Goal: Task Accomplishment & Management: Use online tool/utility

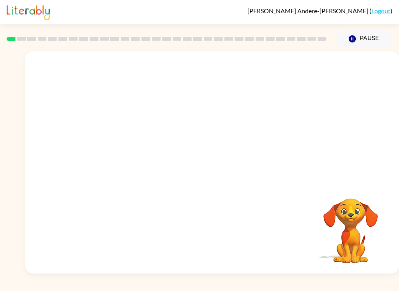
click at [195, 118] on video "Your browser must support playing .mp4 files to use Literably. Please try using…" at bounding box center [211, 116] width 373 height 131
click at [184, 124] on video "Your browser must support playing .mp4 files to use Literably. Please try using…" at bounding box center [211, 116] width 373 height 131
click at [189, 126] on video "Your browser must support playing .mp4 files to use Literably. Please try using…" at bounding box center [211, 116] width 373 height 131
click at [210, 174] on div at bounding box center [212, 166] width 50 height 28
click at [214, 146] on div at bounding box center [211, 162] width 373 height 222
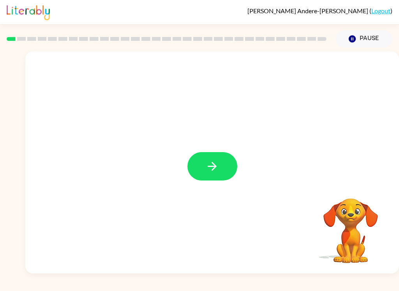
click at [213, 170] on icon "button" at bounding box center [211, 166] width 9 height 9
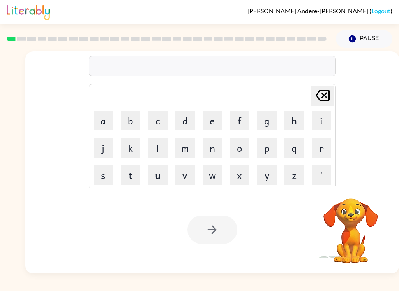
click at [148, 117] on button "c" at bounding box center [157, 120] width 19 height 19
click at [318, 98] on icon "[PERSON_NAME] last character input" at bounding box center [322, 95] width 19 height 19
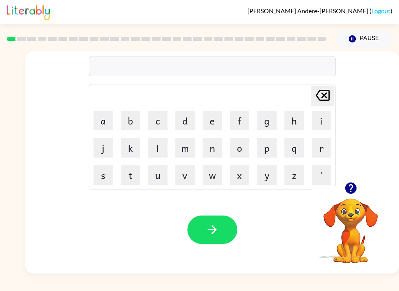
click at [261, 152] on button "p" at bounding box center [266, 147] width 19 height 19
click at [230, 156] on button "o" at bounding box center [239, 147] width 19 height 19
click at [318, 142] on button "r" at bounding box center [320, 147] width 19 height 19
click at [186, 122] on button "d" at bounding box center [184, 120] width 19 height 19
click at [215, 125] on button "e" at bounding box center [211, 120] width 19 height 19
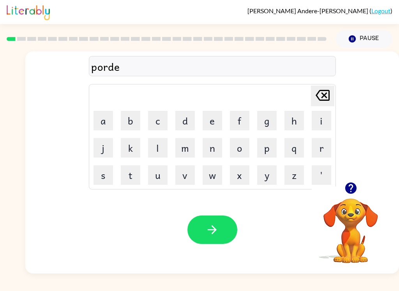
click at [316, 142] on button "r" at bounding box center [320, 147] width 19 height 19
click at [224, 227] on button "button" at bounding box center [212, 230] width 50 height 28
click at [150, 123] on button "c" at bounding box center [157, 120] width 19 height 19
click at [236, 147] on button "o" at bounding box center [239, 147] width 19 height 19
click at [162, 178] on button "u" at bounding box center [157, 174] width 19 height 19
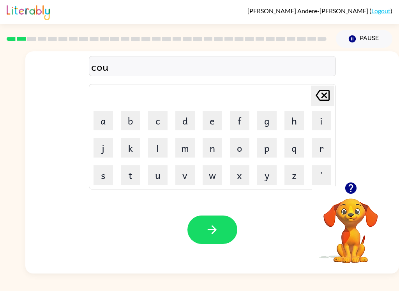
click at [218, 147] on button "n" at bounding box center [211, 147] width 19 height 19
click at [108, 114] on button "a" at bounding box center [102, 120] width 19 height 19
click at [130, 135] on td "k" at bounding box center [130, 148] width 26 height 26
click at [323, 95] on icon at bounding box center [322, 95] width 14 height 11
click at [126, 179] on button "t" at bounding box center [130, 174] width 19 height 19
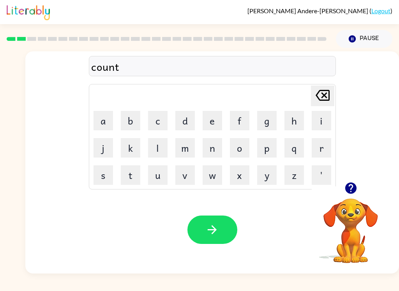
click at [187, 124] on button "d" at bounding box center [184, 120] width 19 height 19
click at [332, 93] on button "[PERSON_NAME] last character input" at bounding box center [322, 96] width 23 height 21
click at [216, 124] on button "e" at bounding box center [211, 120] width 19 height 19
click at [267, 173] on button "y" at bounding box center [266, 174] width 19 height 19
click at [333, 94] on button "[PERSON_NAME] last character input" at bounding box center [322, 96] width 23 height 21
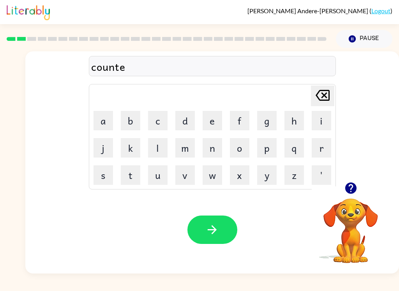
click at [321, 143] on button "r" at bounding box center [320, 147] width 19 height 19
click at [218, 228] on icon "button" at bounding box center [212, 230] width 14 height 14
click at [160, 144] on button "l" at bounding box center [157, 147] width 19 height 19
click at [241, 152] on button "o" at bounding box center [239, 147] width 19 height 19
click at [161, 125] on button "c" at bounding box center [157, 120] width 19 height 19
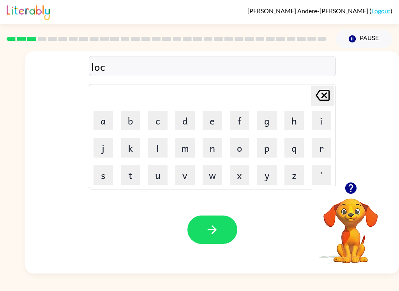
click at [103, 119] on button "a" at bounding box center [102, 120] width 19 height 19
click at [132, 175] on button "t" at bounding box center [130, 174] width 19 height 19
click at [202, 121] on button "e" at bounding box center [211, 120] width 19 height 19
click at [225, 233] on button "button" at bounding box center [212, 230] width 50 height 28
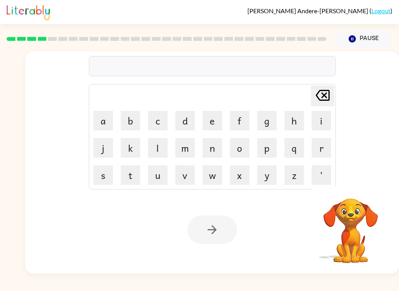
click at [130, 174] on button "t" at bounding box center [130, 174] width 19 height 19
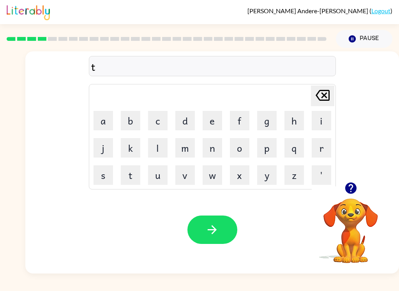
click at [216, 173] on button "w" at bounding box center [211, 174] width 19 height 19
click at [319, 120] on button "i" at bounding box center [320, 120] width 19 height 19
click at [208, 144] on button "n" at bounding box center [211, 147] width 19 height 19
click at [227, 227] on button "button" at bounding box center [212, 230] width 50 height 28
click at [216, 146] on button "n" at bounding box center [211, 147] width 19 height 19
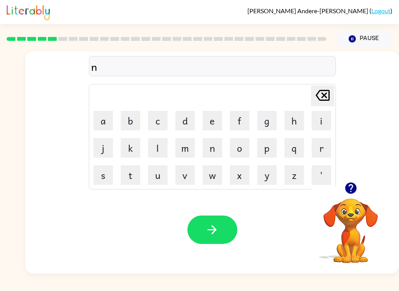
click at [102, 139] on button "j" at bounding box center [102, 147] width 19 height 19
click at [325, 89] on icon "[PERSON_NAME] last character input" at bounding box center [322, 95] width 19 height 19
click at [106, 120] on button "a" at bounding box center [102, 120] width 19 height 19
click at [323, 148] on button "r" at bounding box center [320, 147] width 19 height 19
click at [245, 145] on button "o" at bounding box center [239, 147] width 19 height 19
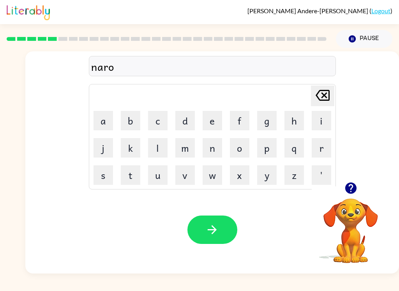
click at [155, 152] on button "l" at bounding box center [157, 147] width 19 height 19
click at [269, 178] on button "y" at bounding box center [266, 174] width 19 height 19
click at [223, 229] on button "button" at bounding box center [212, 230] width 50 height 28
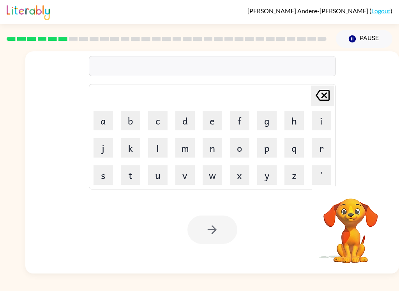
click at [128, 118] on button "b" at bounding box center [130, 120] width 19 height 19
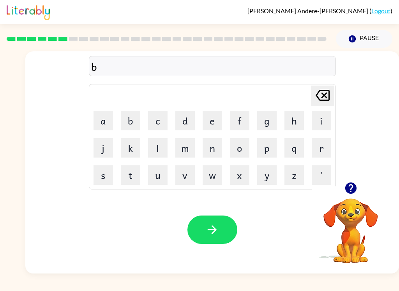
click at [217, 121] on button "e" at bounding box center [211, 120] width 19 height 19
click at [293, 115] on button "h" at bounding box center [293, 120] width 19 height 19
click at [316, 126] on button "i" at bounding box center [320, 120] width 19 height 19
click at [220, 148] on button "n" at bounding box center [211, 147] width 19 height 19
click at [188, 118] on button "d" at bounding box center [184, 120] width 19 height 19
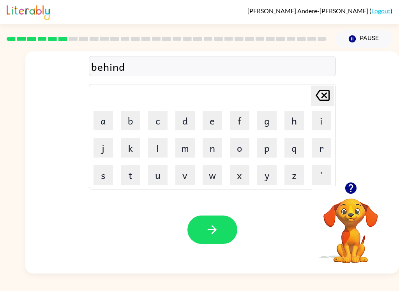
click at [234, 228] on button "button" at bounding box center [212, 230] width 50 height 28
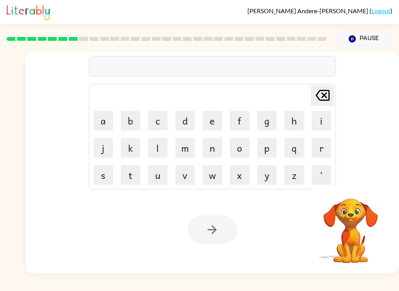
click at [132, 177] on button "t" at bounding box center [130, 174] width 19 height 19
click at [321, 148] on button "r" at bounding box center [320, 147] width 19 height 19
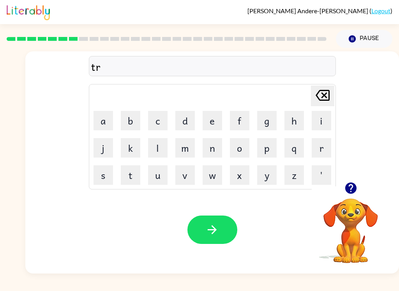
click at [318, 121] on button "i" at bounding box center [320, 120] width 19 height 19
click at [153, 118] on button "c" at bounding box center [157, 120] width 19 height 19
click at [127, 146] on button "k" at bounding box center [130, 147] width 19 height 19
click at [155, 149] on button "l" at bounding box center [157, 147] width 19 height 19
click at [209, 116] on button "e" at bounding box center [211, 120] width 19 height 19
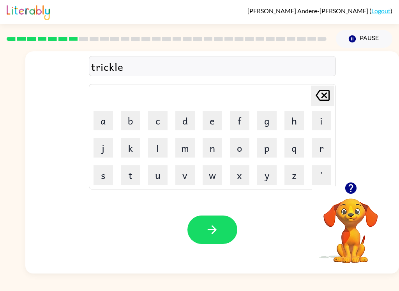
click at [232, 228] on button "button" at bounding box center [212, 230] width 50 height 28
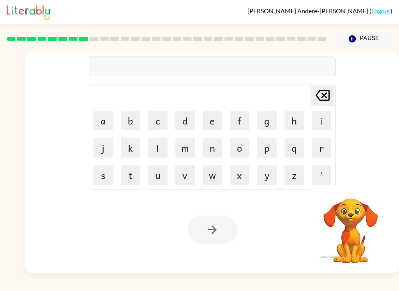
click at [190, 146] on button "m" at bounding box center [184, 147] width 19 height 19
click at [324, 120] on button "i" at bounding box center [320, 120] width 19 height 19
click at [322, 148] on button "r" at bounding box center [320, 147] width 19 height 19
click at [104, 116] on button "a" at bounding box center [102, 120] width 19 height 19
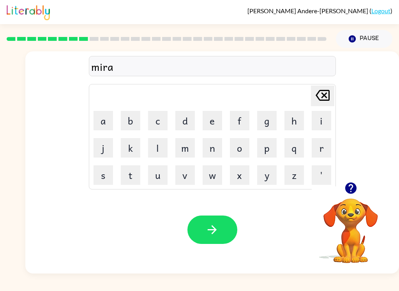
click at [154, 121] on button "c" at bounding box center [157, 120] width 19 height 19
click at [130, 147] on button "k" at bounding box center [130, 147] width 19 height 19
click at [154, 146] on button "l" at bounding box center [157, 147] width 19 height 19
click at [208, 114] on button "e" at bounding box center [211, 120] width 19 height 19
click at [224, 230] on button "button" at bounding box center [212, 230] width 50 height 28
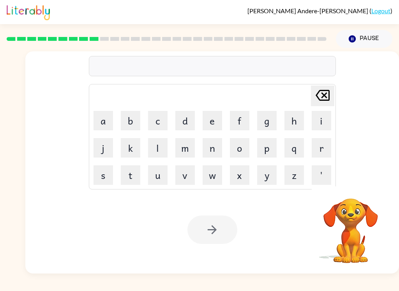
click at [216, 144] on button "n" at bounding box center [211, 147] width 19 height 19
click at [324, 124] on button "i" at bounding box center [320, 120] width 19 height 19
click at [193, 149] on button "m" at bounding box center [184, 147] width 19 height 19
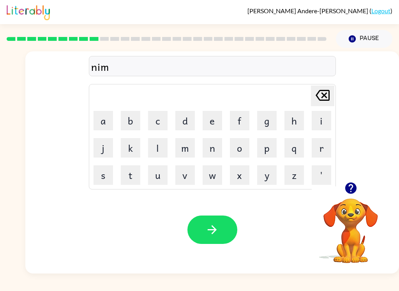
click at [126, 118] on button "b" at bounding box center [130, 120] width 19 height 19
click at [161, 145] on button "l" at bounding box center [157, 147] width 19 height 19
click at [221, 120] on button "e" at bounding box center [211, 120] width 19 height 19
click at [221, 234] on button "button" at bounding box center [212, 230] width 50 height 28
click at [162, 175] on button "u" at bounding box center [157, 174] width 19 height 19
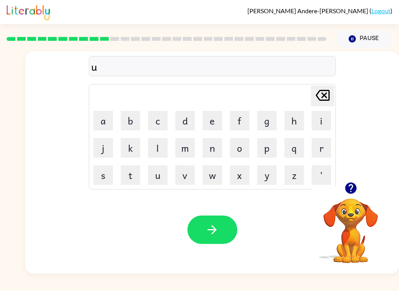
click at [221, 151] on button "n" at bounding box center [211, 147] width 19 height 19
click at [242, 123] on button "f" at bounding box center [239, 120] width 19 height 19
click at [239, 153] on button "o" at bounding box center [239, 147] width 19 height 19
click at [160, 150] on button "l" at bounding box center [157, 147] width 19 height 19
click at [181, 125] on button "d" at bounding box center [184, 120] width 19 height 19
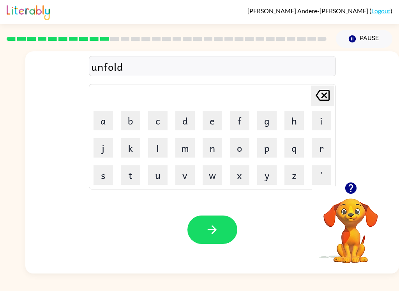
click at [223, 230] on button "button" at bounding box center [212, 230] width 50 height 28
click at [191, 170] on button "v" at bounding box center [184, 174] width 19 height 19
click at [241, 152] on button "o" at bounding box center [239, 147] width 19 height 19
click at [128, 171] on button "t" at bounding box center [130, 174] width 19 height 19
click at [216, 121] on button "e" at bounding box center [211, 120] width 19 height 19
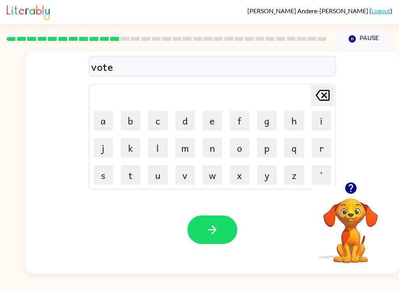
click at [225, 227] on button "button" at bounding box center [212, 230] width 50 height 28
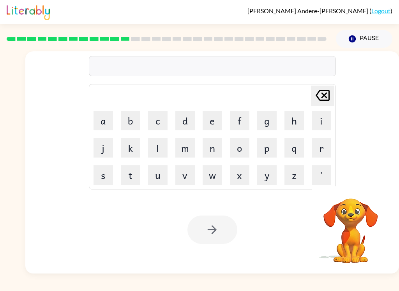
click at [135, 116] on button "b" at bounding box center [130, 120] width 19 height 19
click at [218, 123] on button "e" at bounding box center [211, 120] width 19 height 19
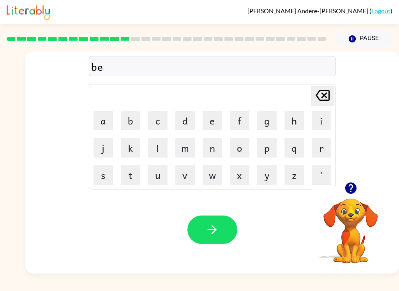
click at [193, 118] on button "d" at bounding box center [184, 120] width 19 height 19
click at [127, 177] on button "t" at bounding box center [130, 174] width 19 height 19
click at [323, 118] on button "i" at bounding box center [320, 120] width 19 height 19
click at [183, 152] on button "m" at bounding box center [184, 147] width 19 height 19
click at [216, 118] on button "e" at bounding box center [211, 120] width 19 height 19
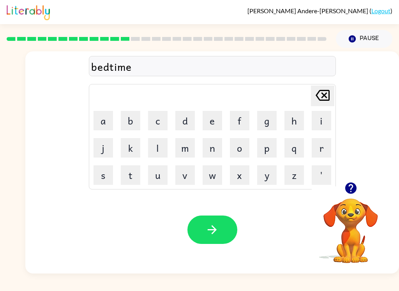
click at [218, 223] on button "button" at bounding box center [212, 230] width 50 height 28
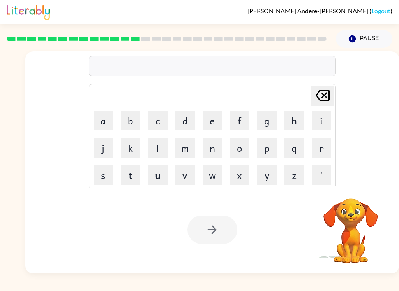
click at [246, 122] on button "f" at bounding box center [239, 120] width 19 height 19
click at [327, 118] on button "i" at bounding box center [320, 120] width 19 height 19
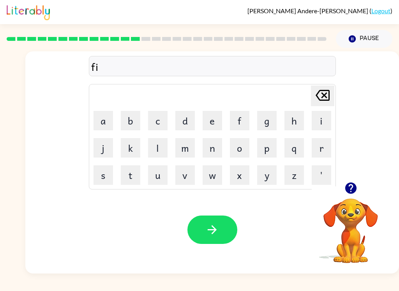
click at [318, 98] on icon "[PERSON_NAME] last character input" at bounding box center [322, 95] width 19 height 19
click at [331, 91] on button "[PERSON_NAME] last character input" at bounding box center [322, 96] width 23 height 21
click at [354, 195] on icon "button" at bounding box center [351, 188] width 14 height 14
click at [353, 195] on video "Your browser must support playing .mp4 files to use Literably. Please try using…" at bounding box center [350, 225] width 78 height 78
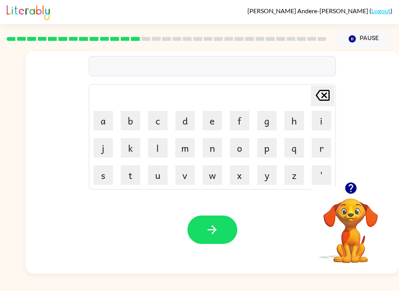
click at [355, 188] on icon "button" at bounding box center [349, 188] width 11 height 11
click at [244, 112] on button "f" at bounding box center [239, 120] width 19 height 19
click at [327, 117] on button "i" at bounding box center [320, 120] width 19 height 19
click at [360, 191] on video "Your browser must support playing .mp4 files to use Literably. Please try using…" at bounding box center [350, 225] width 78 height 78
click at [352, 193] on video "Your browser must support playing .mp4 files to use Literably. Please try using…" at bounding box center [350, 225] width 78 height 78
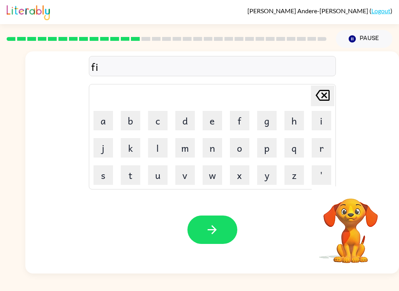
click at [355, 196] on video "Your browser must support playing .mp4 files to use Literably. Please try using…" at bounding box center [350, 225] width 78 height 78
click at [131, 176] on button "t" at bounding box center [130, 174] width 19 height 19
click at [357, 195] on icon "button" at bounding box center [351, 188] width 14 height 14
click at [357, 195] on video "Your browser must support playing .mp4 files to use Literably. Please try using…" at bounding box center [350, 225] width 78 height 78
click at [357, 183] on div "fit Delete Delete last character input a b c d e f g h i j k l m n o p q r s t …" at bounding box center [211, 162] width 373 height 222
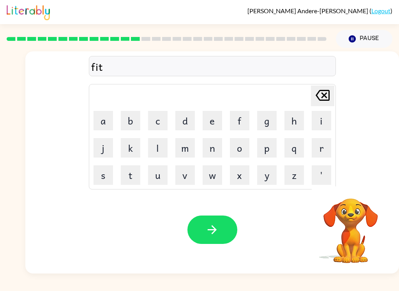
click at [215, 147] on button "n" at bounding box center [211, 147] width 19 height 19
click at [211, 116] on button "e" at bounding box center [211, 120] width 19 height 19
click at [98, 177] on button "s" at bounding box center [102, 174] width 19 height 19
click at [204, 224] on button "button" at bounding box center [212, 230] width 50 height 28
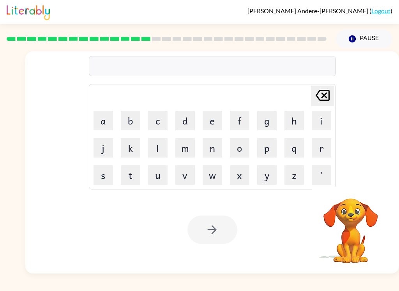
click at [179, 129] on button "d" at bounding box center [184, 120] width 19 height 19
click at [210, 114] on button "e" at bounding box center [211, 120] width 19 height 19
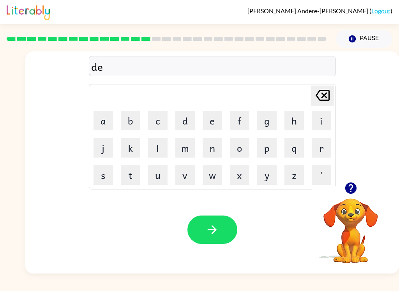
click at [161, 146] on button "l" at bounding box center [157, 147] width 19 height 19
click at [108, 130] on button "a" at bounding box center [102, 120] width 19 height 19
click at [270, 176] on button "y" at bounding box center [266, 174] width 19 height 19
click at [225, 243] on button "button" at bounding box center [212, 230] width 50 height 28
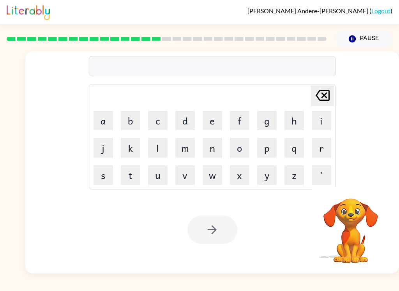
click at [134, 176] on button "t" at bounding box center [130, 174] width 19 height 19
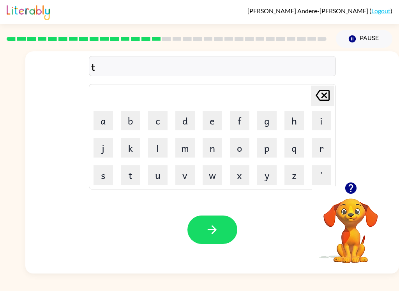
click at [218, 119] on button "e" at bounding box center [211, 120] width 19 height 19
click at [325, 146] on button "r" at bounding box center [320, 147] width 19 height 19
click at [194, 151] on button "m" at bounding box center [184, 147] width 19 height 19
click at [218, 219] on button "button" at bounding box center [212, 230] width 50 height 28
click at [215, 118] on button "e" at bounding box center [211, 120] width 19 height 19
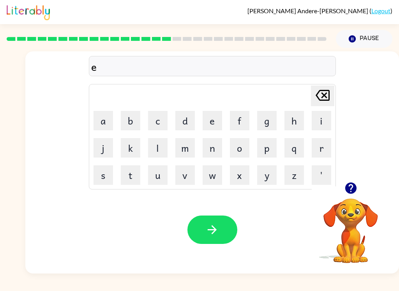
click at [136, 176] on button "t" at bounding box center [130, 174] width 19 height 19
click at [322, 94] on icon "[PERSON_NAME] last character input" at bounding box center [322, 95] width 19 height 19
click at [317, 98] on icon "[PERSON_NAME] last character input" at bounding box center [322, 95] width 19 height 19
click at [104, 175] on button "s" at bounding box center [102, 174] width 19 height 19
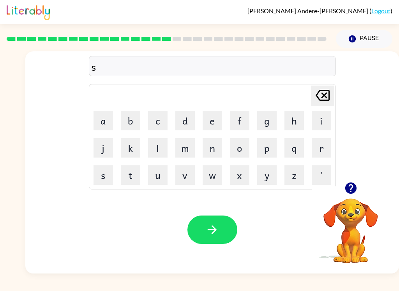
click at [217, 116] on button "e" at bounding box center [211, 120] width 19 height 19
click at [133, 172] on button "t" at bounding box center [130, 174] width 19 height 19
click at [216, 232] on icon "button" at bounding box center [212, 230] width 14 height 14
click at [354, 193] on icon "button" at bounding box center [351, 188] width 14 height 14
click at [355, 188] on video "Your browser must support playing .mp4 files to use Literably. Please try using…" at bounding box center [350, 225] width 78 height 78
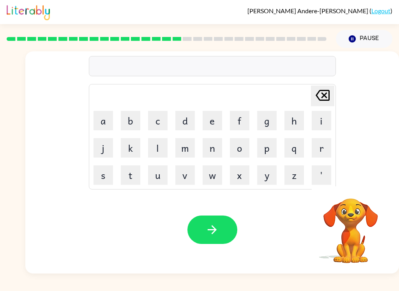
click at [132, 123] on button "b" at bounding box center [130, 120] width 19 height 19
click at [318, 150] on button "r" at bounding box center [320, 147] width 19 height 19
click at [321, 119] on button "i" at bounding box center [320, 120] width 19 height 19
click at [360, 195] on video "Your browser must support playing .mp4 files to use Literably. Please try using…" at bounding box center [350, 225] width 78 height 78
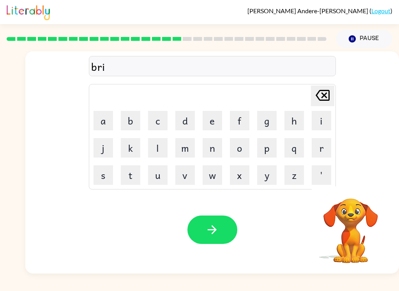
click at [355, 189] on video "Your browser must support playing .mp4 files to use Literably. Please try using…" at bounding box center [350, 225] width 78 height 78
click at [353, 192] on video "Your browser must support playing .mp4 files to use Literably. Please try using…" at bounding box center [350, 225] width 78 height 78
click at [187, 147] on button "m" at bounding box center [184, 147] width 19 height 19
click at [320, 122] on button "i" at bounding box center [320, 120] width 19 height 19
click at [211, 146] on button "n" at bounding box center [211, 147] width 19 height 19
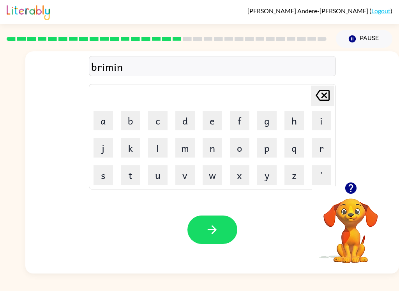
click at [350, 181] on button "button" at bounding box center [351, 188] width 20 height 20
click at [263, 118] on button "g" at bounding box center [266, 120] width 19 height 19
click at [230, 229] on button "button" at bounding box center [212, 230] width 50 height 28
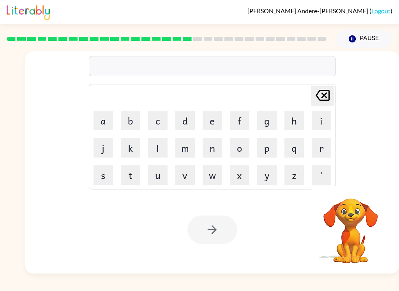
click at [294, 146] on button "q" at bounding box center [293, 147] width 19 height 19
click at [319, 93] on icon "[PERSON_NAME] last character input" at bounding box center [322, 95] width 19 height 19
click at [267, 146] on button "p" at bounding box center [266, 147] width 19 height 19
click at [158, 151] on button "l" at bounding box center [157, 147] width 19 height 19
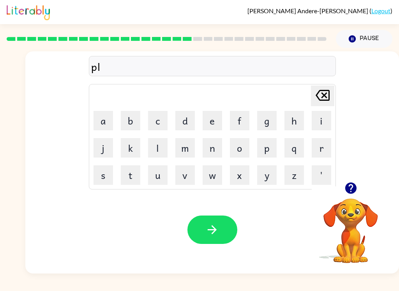
click at [106, 123] on button "a" at bounding box center [102, 120] width 19 height 19
click at [99, 181] on button "s" at bounding box center [102, 174] width 19 height 19
click at [144, 190] on div "Your browser must support playing .mp4 files to use Literably. Please try using…" at bounding box center [211, 230] width 373 height 88
click at [131, 179] on button "t" at bounding box center [130, 174] width 19 height 19
click at [324, 116] on button "i" at bounding box center [320, 120] width 19 height 19
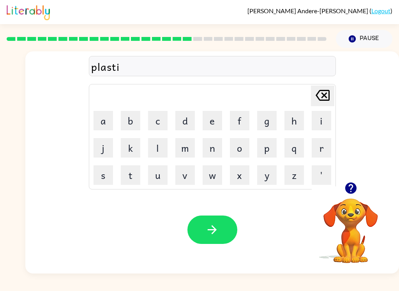
click at [162, 121] on button "c" at bounding box center [157, 120] width 19 height 19
click at [209, 230] on icon "button" at bounding box center [211, 229] width 9 height 9
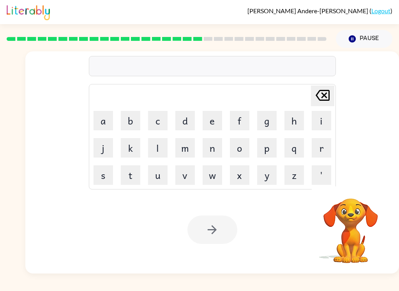
click at [353, 187] on video "Your browser must support playing .mp4 files to use Literably. Please try using…" at bounding box center [350, 225] width 78 height 78
click at [188, 119] on button "d" at bounding box center [184, 120] width 19 height 19
click at [324, 124] on button "i" at bounding box center [320, 120] width 19 height 19
click at [106, 177] on button "s" at bounding box center [102, 174] width 19 height 19
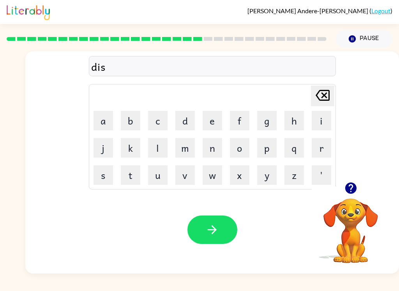
click at [269, 148] on button "p" at bounding box center [266, 147] width 19 height 19
click at [156, 153] on button "l" at bounding box center [157, 147] width 19 height 19
click at [103, 121] on button "a" at bounding box center [102, 120] width 19 height 19
click at [266, 177] on button "y" at bounding box center [266, 174] width 19 height 19
click at [223, 235] on button "button" at bounding box center [212, 230] width 50 height 28
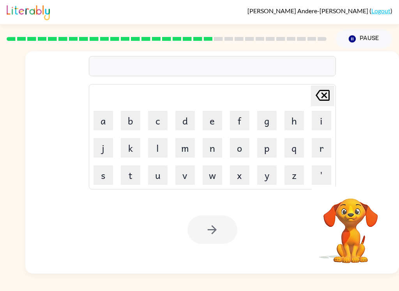
click at [186, 124] on button "d" at bounding box center [184, 120] width 19 height 19
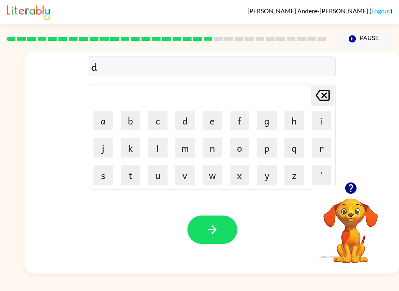
click at [162, 184] on button "u" at bounding box center [157, 174] width 19 height 19
click at [351, 194] on icon "button" at bounding box center [349, 188] width 11 height 11
click at [108, 169] on button "s" at bounding box center [102, 174] width 19 height 19
click at [129, 176] on button "t" at bounding box center [130, 174] width 19 height 19
click at [214, 122] on button "e" at bounding box center [211, 120] width 19 height 19
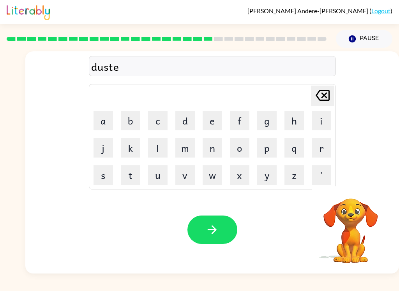
click at [186, 123] on button "d" at bounding box center [184, 120] width 19 height 19
click at [228, 232] on button "button" at bounding box center [212, 230] width 50 height 28
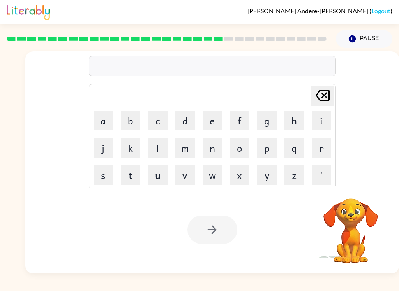
click at [104, 178] on button "s" at bounding box center [102, 174] width 19 height 19
click at [212, 122] on button "e" at bounding box center [211, 120] width 19 height 19
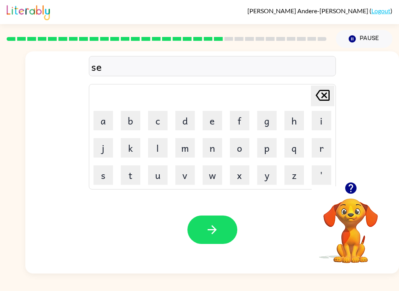
click at [211, 149] on button "n" at bounding box center [211, 147] width 19 height 19
click at [133, 176] on button "t" at bounding box center [130, 174] width 19 height 19
click at [267, 148] on button "p" at bounding box center [266, 147] width 19 height 19
click at [153, 121] on button "c" at bounding box center [157, 120] width 19 height 19
click at [326, 90] on icon at bounding box center [322, 95] width 14 height 11
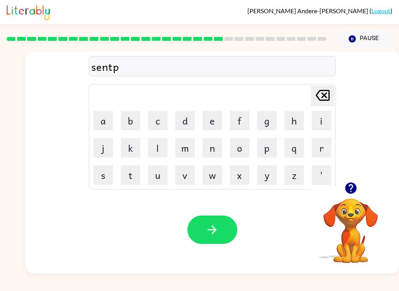
click at [220, 114] on button "e" at bounding box center [211, 120] width 19 height 19
click at [181, 128] on button "d" at bounding box center [184, 120] width 19 height 19
click at [223, 232] on button "button" at bounding box center [212, 230] width 50 height 28
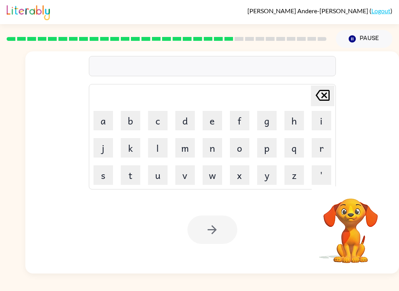
click at [328, 144] on button "r" at bounding box center [320, 147] width 19 height 19
click at [106, 125] on button "a" at bounding box center [102, 120] width 19 height 19
click at [326, 123] on button "i" at bounding box center [320, 120] width 19 height 19
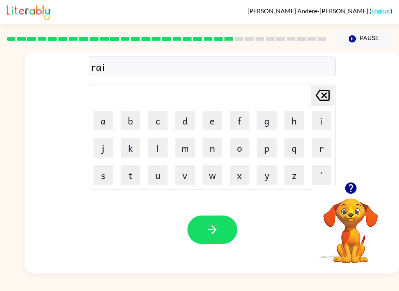
click at [210, 151] on button "n" at bounding box center [211, 147] width 19 height 19
click at [159, 120] on button "c" at bounding box center [157, 120] width 19 height 19
click at [241, 152] on button "o" at bounding box center [239, 147] width 19 height 19
click at [109, 123] on button "a" at bounding box center [102, 120] width 19 height 19
click at [131, 178] on button "t" at bounding box center [130, 174] width 19 height 19
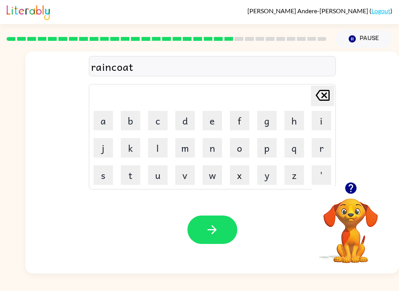
click at [228, 238] on button "button" at bounding box center [212, 230] width 50 height 28
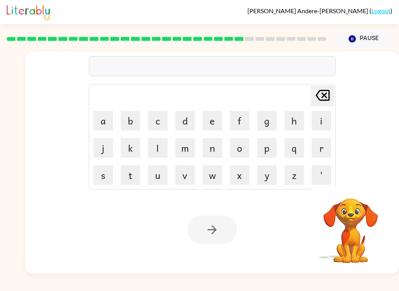
click at [194, 144] on button "m" at bounding box center [184, 147] width 19 height 19
click at [99, 125] on button "a" at bounding box center [102, 120] width 19 height 19
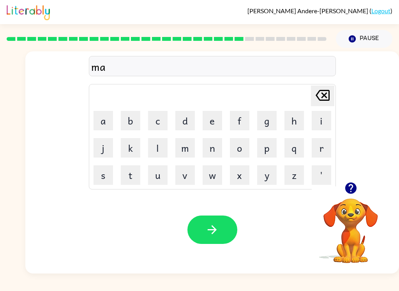
click at [322, 149] on button "r" at bounding box center [320, 147] width 19 height 19
click at [128, 148] on button "k" at bounding box center [130, 147] width 19 height 19
click at [212, 120] on button "e" at bounding box center [211, 120] width 19 height 19
click at [324, 149] on button "r" at bounding box center [320, 147] width 19 height 19
click at [222, 226] on button "button" at bounding box center [212, 230] width 50 height 28
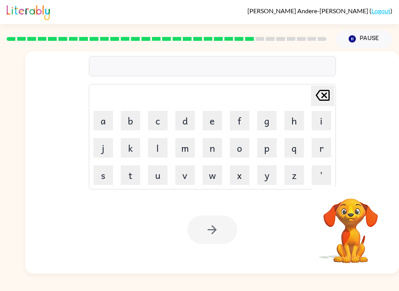
click at [353, 191] on video "Your browser must support playing .mp4 files to use Literably. Please try using…" at bounding box center [350, 225] width 78 height 78
click at [102, 123] on button "a" at bounding box center [102, 120] width 19 height 19
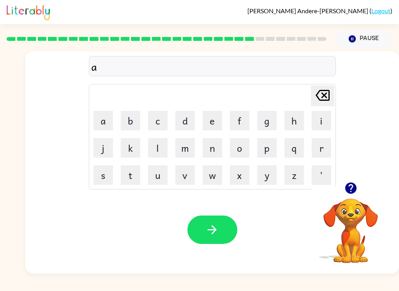
click at [182, 175] on button "v" at bounding box center [184, 174] width 19 height 19
click at [101, 125] on button "a" at bounding box center [102, 120] width 19 height 19
click at [216, 150] on button "n" at bounding box center [211, 147] width 19 height 19
click at [153, 129] on button "c" at bounding box center [157, 120] width 19 height 19
click at [320, 126] on button "i" at bounding box center [320, 120] width 19 height 19
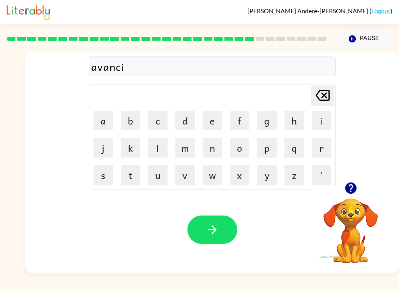
click at [209, 141] on button "n" at bounding box center [211, 147] width 19 height 19
click at [260, 124] on button "g" at bounding box center [266, 120] width 19 height 19
click at [220, 232] on button "button" at bounding box center [212, 230] width 50 height 28
click at [266, 130] on button "g" at bounding box center [266, 120] width 19 height 19
click at [105, 127] on button "a" at bounding box center [102, 120] width 19 height 19
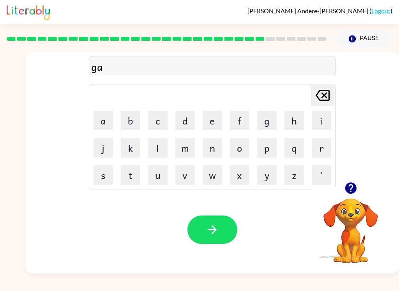
click at [135, 120] on button "b" at bounding box center [130, 120] width 19 height 19
click at [161, 148] on button "l" at bounding box center [157, 147] width 19 height 19
click at [323, 128] on button "i" at bounding box center [320, 120] width 19 height 19
click at [220, 146] on button "n" at bounding box center [211, 147] width 19 height 19
click at [264, 128] on button "g" at bounding box center [266, 120] width 19 height 19
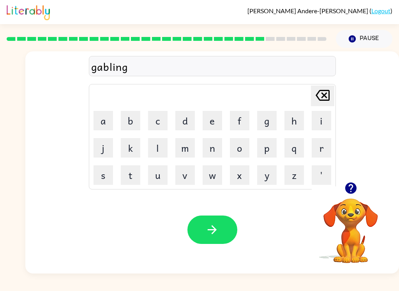
click at [211, 241] on button "button" at bounding box center [212, 230] width 50 height 28
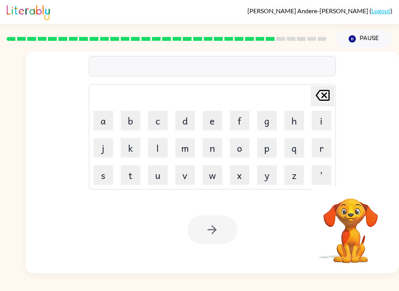
click at [270, 125] on button "g" at bounding box center [266, 120] width 19 height 19
click at [239, 152] on button "o" at bounding box center [239, 147] width 19 height 19
click at [185, 174] on button "v" at bounding box center [184, 174] width 19 height 19
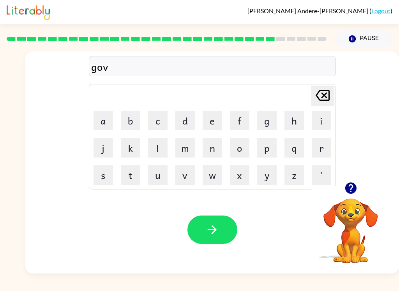
click at [211, 122] on button "e" at bounding box center [211, 120] width 19 height 19
click at [320, 148] on button "r" at bounding box center [320, 147] width 19 height 19
click at [186, 153] on button "m" at bounding box center [184, 147] width 19 height 19
click at [211, 124] on button "e" at bounding box center [211, 120] width 19 height 19
click at [219, 152] on button "n" at bounding box center [211, 147] width 19 height 19
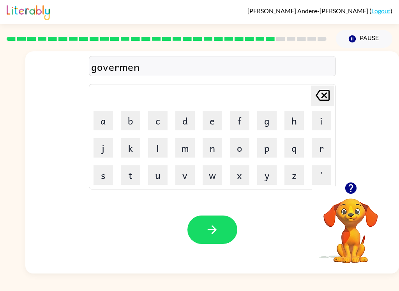
click at [127, 175] on button "t" at bounding box center [130, 174] width 19 height 19
click at [222, 232] on button "button" at bounding box center [212, 230] width 50 height 28
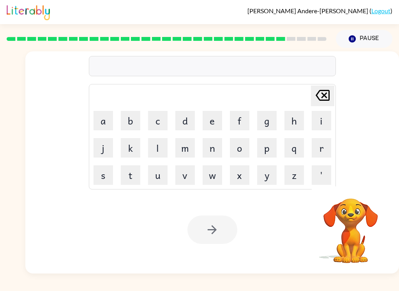
click at [108, 174] on button "s" at bounding box center [102, 174] width 19 height 19
click at [132, 179] on button "t" at bounding box center [130, 174] width 19 height 19
click at [321, 144] on button "r" at bounding box center [320, 147] width 19 height 19
click at [106, 122] on button "a" at bounding box center [102, 120] width 19 height 19
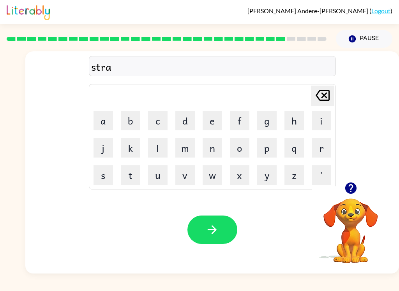
click at [321, 122] on button "i" at bounding box center [320, 120] width 19 height 19
click at [218, 151] on button "n" at bounding box center [211, 147] width 19 height 19
click at [216, 229] on icon "button" at bounding box center [211, 229] width 9 height 9
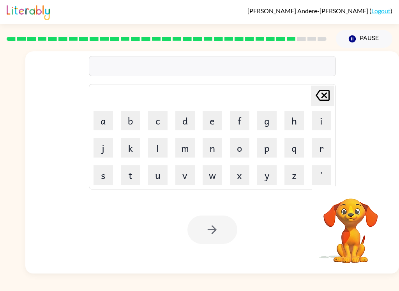
click at [103, 177] on button "s" at bounding box center [102, 174] width 19 height 19
click at [293, 123] on button "h" at bounding box center [293, 120] width 19 height 19
click at [107, 121] on button "a" at bounding box center [102, 120] width 19 height 19
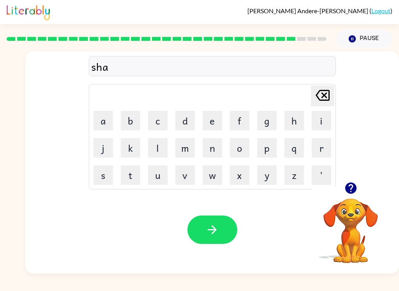
click at [288, 149] on button "q" at bounding box center [293, 147] width 19 height 19
click at [325, 100] on icon at bounding box center [322, 95] width 14 height 11
click at [267, 149] on button "p" at bounding box center [266, 147] width 19 height 19
click at [213, 116] on button "e" at bounding box center [211, 120] width 19 height 19
click at [209, 236] on icon "button" at bounding box center [212, 230] width 14 height 14
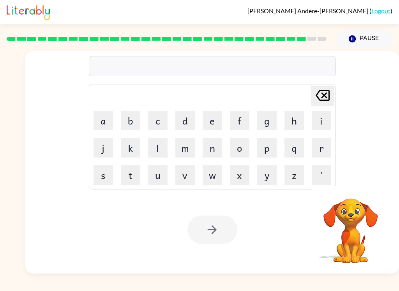
click at [213, 119] on button "e" at bounding box center [211, 120] width 19 height 19
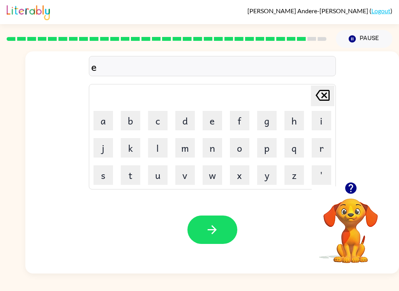
click at [241, 174] on button "x" at bounding box center [239, 174] width 19 height 19
click at [213, 122] on button "e" at bounding box center [211, 120] width 19 height 19
click at [152, 152] on button "l" at bounding box center [157, 147] width 19 height 19
click at [214, 122] on button "e" at bounding box center [211, 120] width 19 height 19
click at [217, 145] on button "n" at bounding box center [211, 147] width 19 height 19
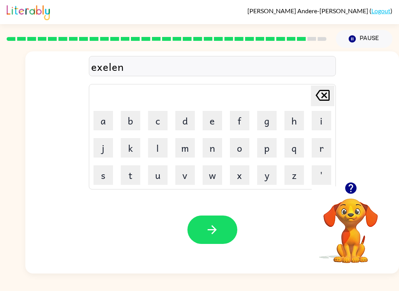
click at [133, 176] on button "t" at bounding box center [130, 174] width 19 height 19
click at [211, 232] on icon "button" at bounding box center [212, 230] width 14 height 14
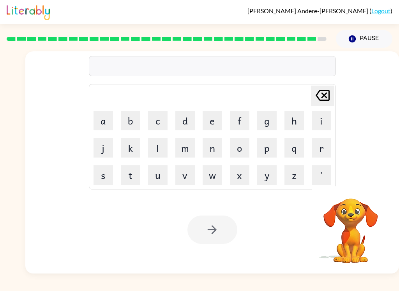
click at [102, 150] on button "j" at bounding box center [102, 147] width 19 height 19
click at [241, 148] on button "o" at bounding box center [239, 147] width 19 height 19
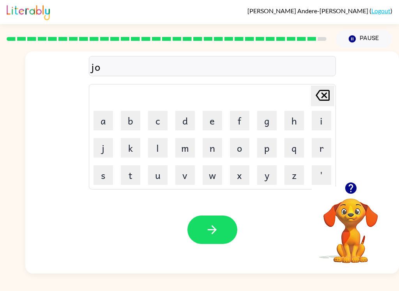
click at [133, 122] on button "b" at bounding box center [130, 120] width 19 height 19
click at [319, 145] on button "r" at bounding box center [320, 147] width 19 height 19
click at [221, 113] on button "e" at bounding box center [211, 120] width 19 height 19
click at [108, 125] on button "a" at bounding box center [102, 120] width 19 height 19
click at [163, 123] on button "c" at bounding box center [157, 120] width 19 height 19
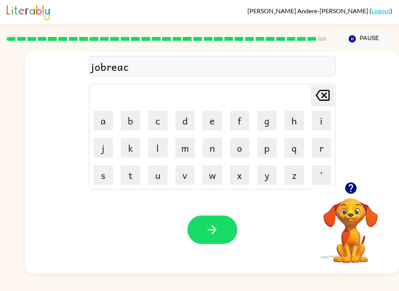
click at [135, 149] on button "k" at bounding box center [130, 147] width 19 height 19
click at [214, 128] on button "e" at bounding box center [211, 120] width 19 height 19
click at [323, 148] on button "r" at bounding box center [320, 147] width 19 height 19
click at [221, 229] on button "button" at bounding box center [212, 230] width 50 height 28
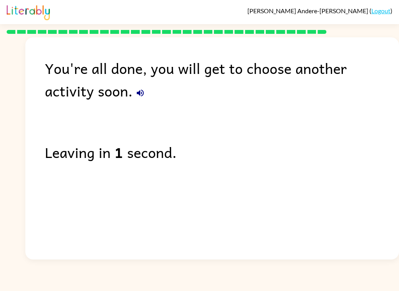
click at [81, 85] on div "You're all done, you will get to choose another activity soon." at bounding box center [222, 79] width 354 height 45
click at [81, 84] on div "You're all done, you will get to choose another activity soon." at bounding box center [222, 79] width 354 height 45
click at [137, 91] on icon "button" at bounding box center [140, 93] width 7 height 7
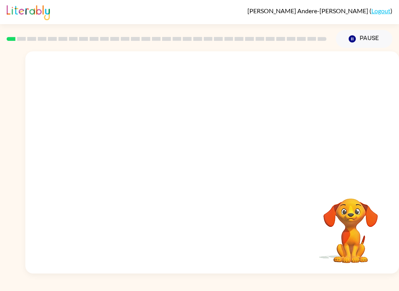
click at [122, 150] on video "Your browser must support playing .mp4 files to use Literably. Please try using…" at bounding box center [211, 116] width 373 height 131
click at [218, 163] on div at bounding box center [212, 166] width 50 height 28
click at [211, 163] on icon "button" at bounding box center [212, 167] width 14 height 14
click at [211, 163] on div at bounding box center [212, 166] width 50 height 28
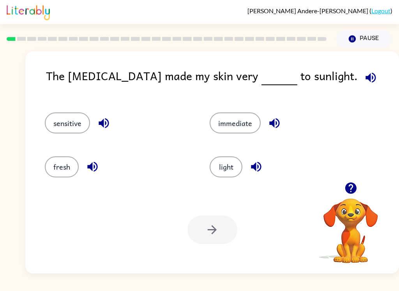
click at [228, 170] on button "light" at bounding box center [225, 166] width 33 height 21
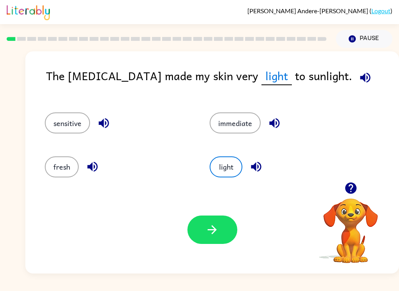
click at [213, 232] on icon "button" at bounding box center [212, 230] width 14 height 14
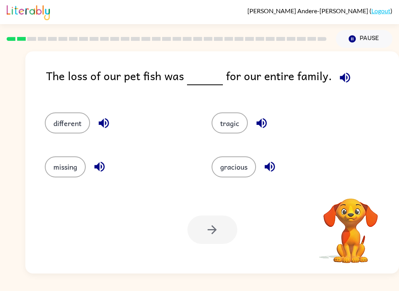
click at [346, 72] on icon "button" at bounding box center [345, 78] width 14 height 14
click at [345, 76] on icon "button" at bounding box center [345, 78] width 14 height 14
click at [339, 80] on icon "button" at bounding box center [344, 77] width 10 height 10
click at [341, 83] on icon "button" at bounding box center [345, 78] width 14 height 14
click at [236, 118] on button "tragic" at bounding box center [229, 122] width 36 height 21
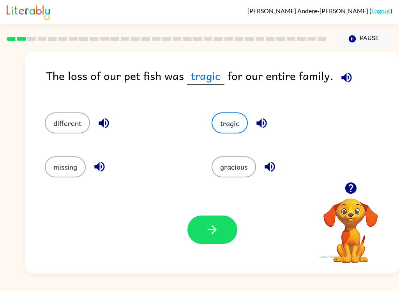
click at [210, 224] on icon "button" at bounding box center [212, 230] width 14 height 14
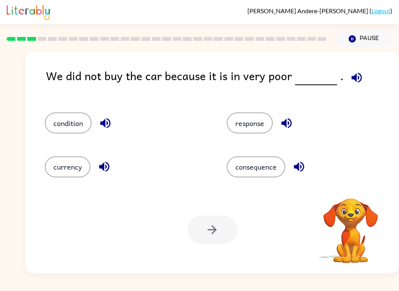
click at [361, 72] on div "We did not buy the car because it is in very poor ." at bounding box center [222, 82] width 353 height 30
click at [353, 76] on icon "button" at bounding box center [357, 78] width 14 height 14
click at [258, 169] on button "consequence" at bounding box center [256, 166] width 58 height 21
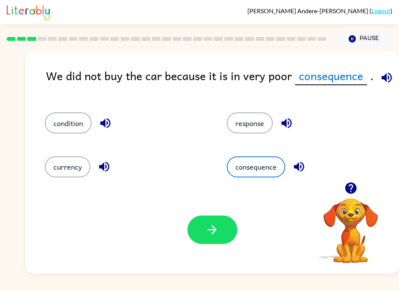
click at [215, 236] on icon "button" at bounding box center [212, 230] width 14 height 14
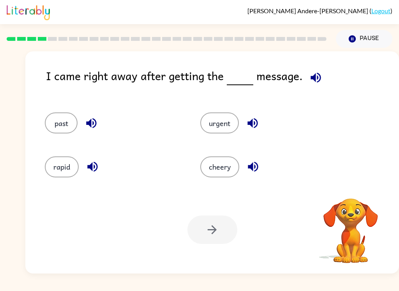
click at [321, 74] on button "button" at bounding box center [316, 78] width 20 height 20
click at [60, 130] on button "past" at bounding box center [61, 122] width 33 height 21
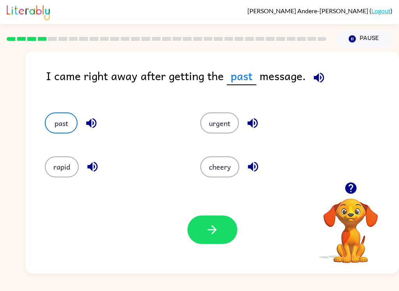
click at [202, 244] on button "button" at bounding box center [212, 230] width 50 height 28
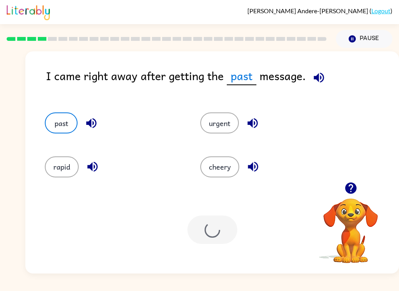
click at [204, 244] on div "Your browser must support playing .mp4 files to use Literably. Please try using…" at bounding box center [211, 230] width 373 height 88
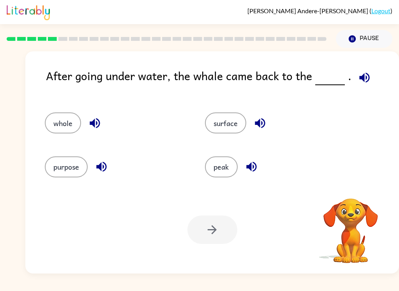
click at [357, 74] on icon "button" at bounding box center [364, 78] width 14 height 14
click at [227, 118] on button "surface" at bounding box center [225, 122] width 41 height 21
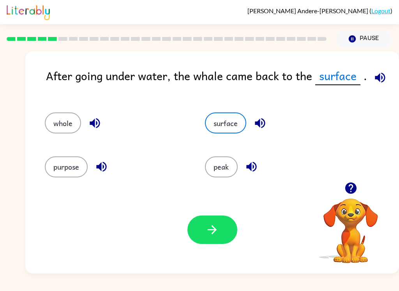
click at [213, 244] on button "button" at bounding box center [212, 230] width 50 height 28
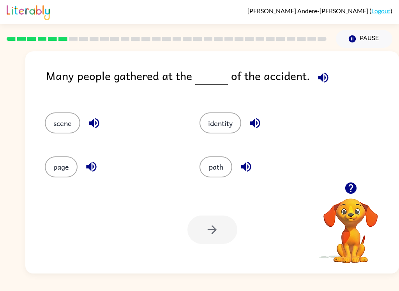
click at [64, 127] on button "scene" at bounding box center [62, 122] width 35 height 21
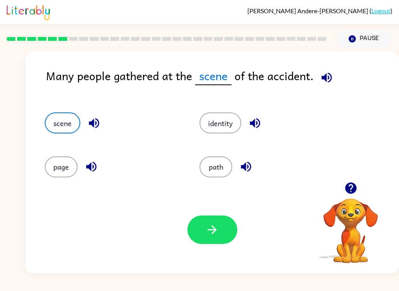
click at [216, 223] on button "button" at bounding box center [212, 230] width 50 height 28
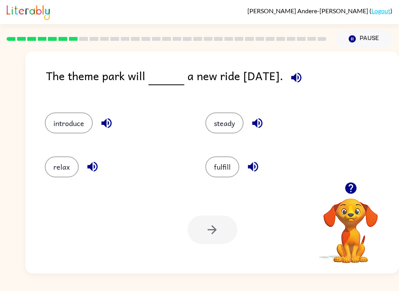
click at [38, 132] on div "introduce" at bounding box center [110, 120] width 160 height 44
click at [81, 117] on button "introduce" at bounding box center [69, 122] width 48 height 21
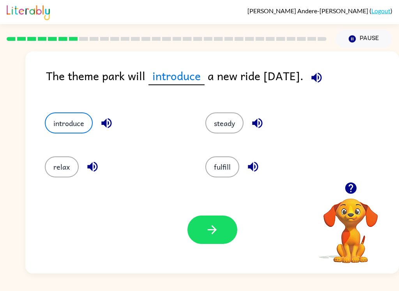
click at [216, 222] on button "button" at bounding box center [212, 230] width 50 height 28
click at [215, 222] on div at bounding box center [212, 230] width 50 height 28
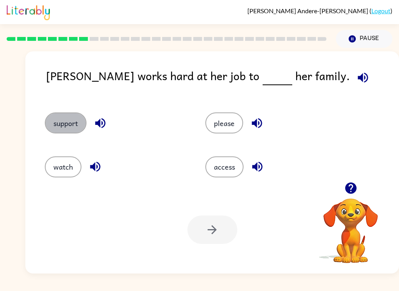
click at [57, 119] on button "support" at bounding box center [66, 122] width 42 height 21
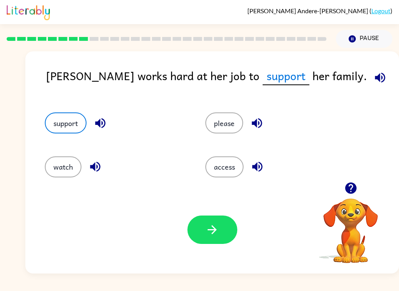
click at [207, 229] on icon "button" at bounding box center [212, 230] width 14 height 14
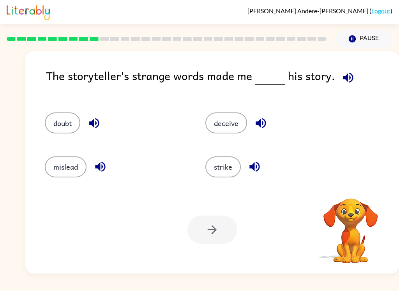
click at [351, 76] on icon "button" at bounding box center [348, 78] width 14 height 14
click at [349, 189] on icon "button" at bounding box center [349, 188] width 11 height 11
click at [348, 82] on icon "button" at bounding box center [348, 77] width 10 height 10
click at [347, 79] on icon "button" at bounding box center [348, 77] width 10 height 10
click at [349, 191] on icon "button" at bounding box center [349, 188] width 11 height 11
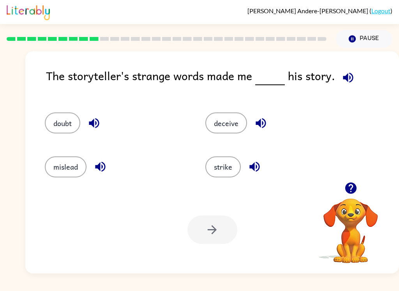
click at [343, 79] on icon "button" at bounding box center [348, 77] width 10 height 10
click at [352, 193] on icon "button" at bounding box center [349, 188] width 11 height 11
click at [349, 78] on icon "button" at bounding box center [348, 78] width 14 height 14
click at [352, 191] on icon "button" at bounding box center [349, 188] width 11 height 11
click at [347, 77] on icon "button" at bounding box center [348, 77] width 10 height 10
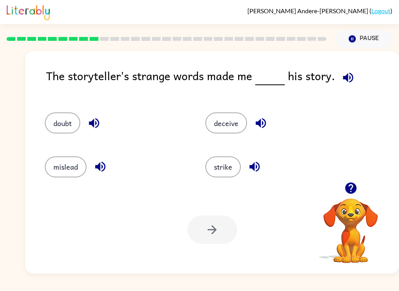
click at [58, 171] on button "mislead" at bounding box center [66, 166] width 42 height 21
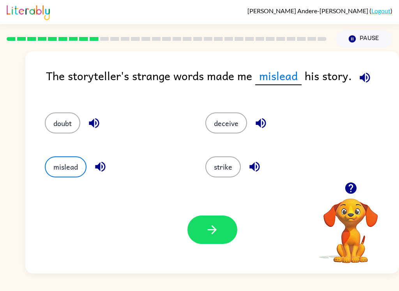
click at [206, 243] on button "button" at bounding box center [212, 230] width 50 height 28
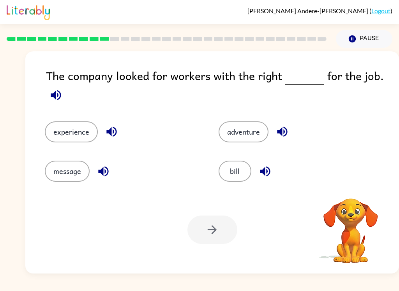
click at [58, 104] on button "button" at bounding box center [56, 95] width 20 height 20
click at [71, 135] on button "experience" at bounding box center [71, 131] width 53 height 21
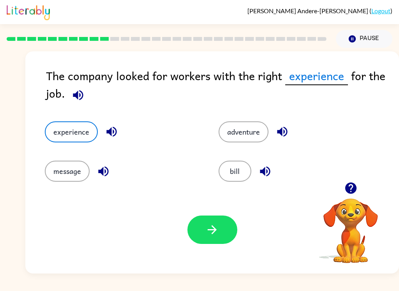
click at [234, 134] on button "adventure" at bounding box center [243, 131] width 50 height 21
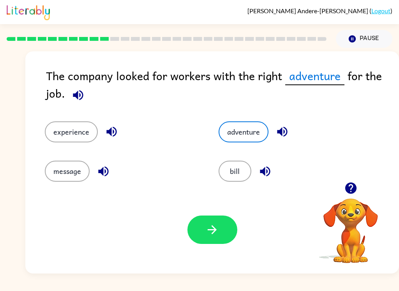
click at [222, 233] on button "button" at bounding box center [212, 230] width 50 height 28
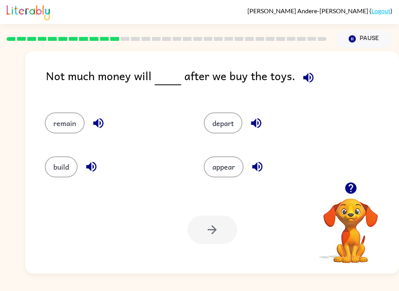
click at [301, 75] on icon "button" at bounding box center [308, 78] width 14 height 14
click at [350, 191] on icon "button" at bounding box center [351, 188] width 14 height 14
click at [355, 191] on icon "button" at bounding box center [349, 188] width 11 height 11
click at [307, 72] on icon "button" at bounding box center [308, 78] width 14 height 14
click at [61, 167] on button "build" at bounding box center [61, 166] width 33 height 21
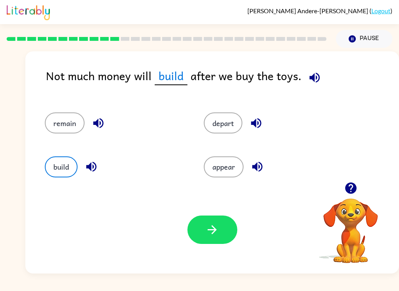
click at [225, 250] on div "Your browser must support playing .mp4 files to use Literably. Please try using…" at bounding box center [211, 230] width 373 height 88
click at [211, 218] on button "button" at bounding box center [212, 230] width 50 height 28
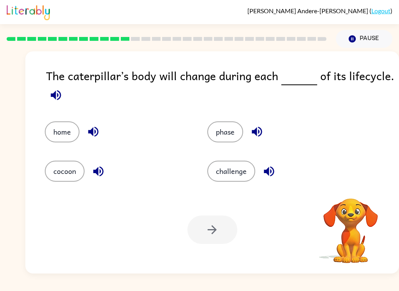
click at [64, 100] on button "button" at bounding box center [56, 95] width 20 height 20
click at [61, 100] on icon "button" at bounding box center [56, 95] width 14 height 14
click at [58, 96] on icon "button" at bounding box center [56, 95] width 14 height 14
click at [61, 96] on icon "button" at bounding box center [56, 95] width 10 height 10
click at [60, 96] on icon "button" at bounding box center [56, 95] width 10 height 10
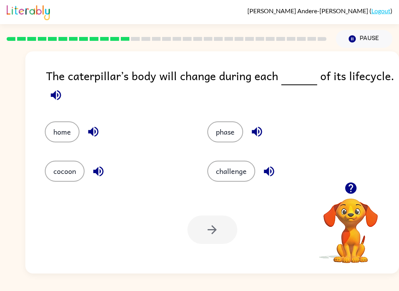
click at [62, 162] on button "cocoon" at bounding box center [65, 171] width 40 height 21
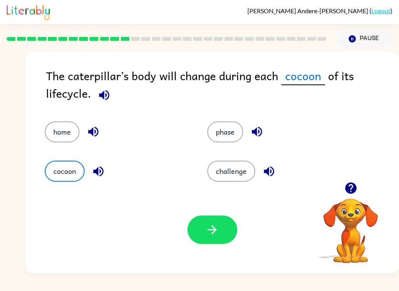
click at [206, 220] on button "button" at bounding box center [212, 230] width 50 height 28
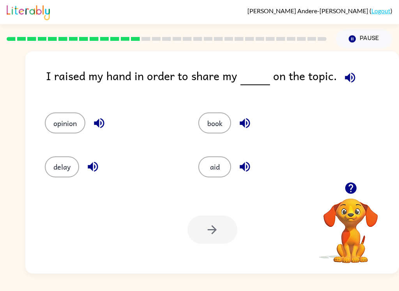
click at [348, 85] on button "button" at bounding box center [350, 78] width 20 height 20
click at [63, 116] on button "opinion" at bounding box center [65, 122] width 40 height 21
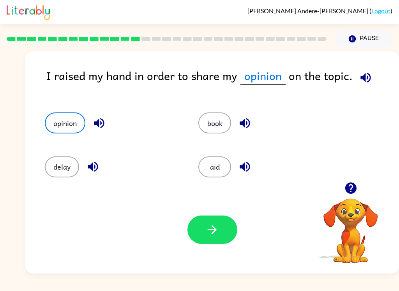
click at [223, 226] on button "button" at bounding box center [212, 230] width 50 height 28
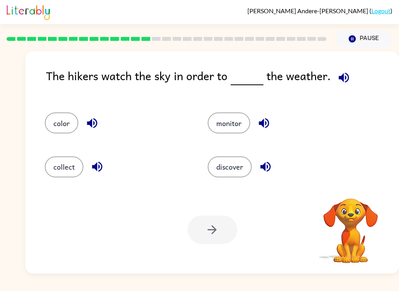
click at [345, 78] on icon "button" at bounding box center [343, 77] width 10 height 10
click at [68, 119] on button "color" at bounding box center [61, 122] width 33 height 21
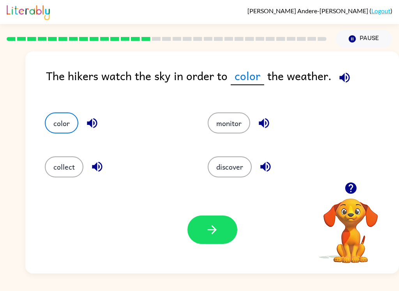
click at [66, 117] on button "color" at bounding box center [61, 122] width 33 height 21
click at [59, 119] on button "color" at bounding box center [61, 122] width 33 height 21
click at [219, 158] on button "discover" at bounding box center [229, 166] width 44 height 21
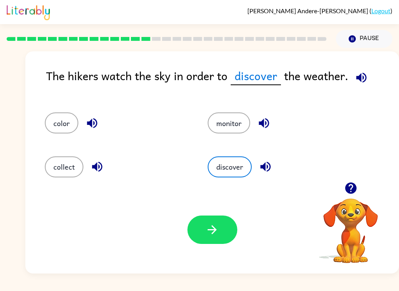
click at [223, 176] on button "discover" at bounding box center [229, 166] width 44 height 21
click at [222, 219] on button "button" at bounding box center [212, 230] width 50 height 28
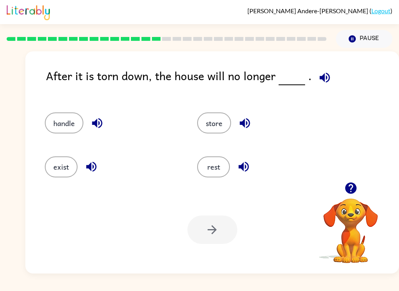
click at [326, 72] on icon "button" at bounding box center [325, 78] width 14 height 14
click at [58, 172] on button "exist" at bounding box center [61, 166] width 33 height 21
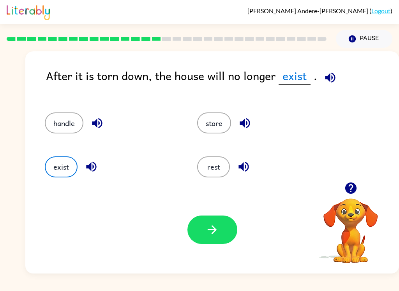
click at [218, 227] on icon "button" at bounding box center [212, 230] width 14 height 14
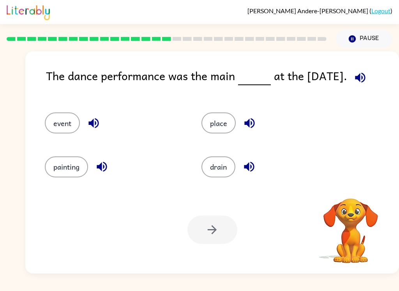
click at [365, 72] on icon "button" at bounding box center [360, 78] width 14 height 14
click at [59, 123] on button "event" at bounding box center [62, 122] width 35 height 21
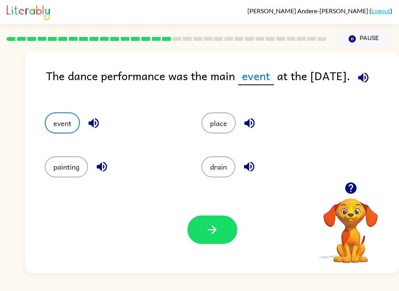
click at [207, 236] on icon "button" at bounding box center [212, 230] width 14 height 14
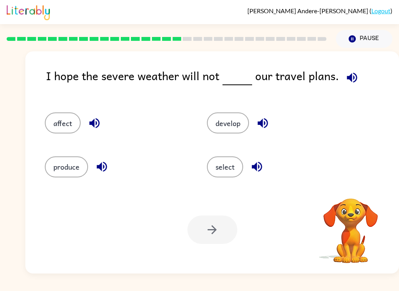
click at [348, 75] on icon "button" at bounding box center [351, 77] width 10 height 10
click at [221, 125] on button "develop" at bounding box center [228, 122] width 42 height 21
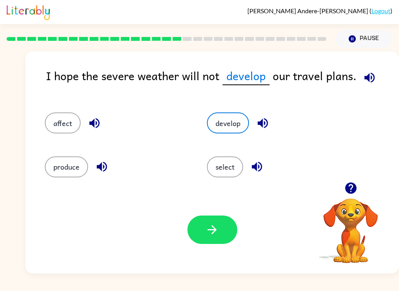
click at [218, 230] on icon "button" at bounding box center [212, 230] width 14 height 14
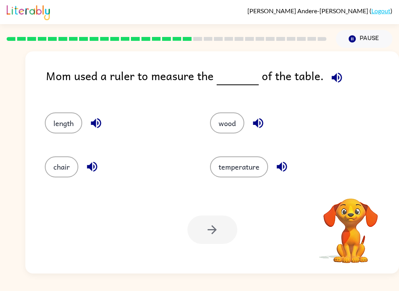
click at [332, 76] on icon "button" at bounding box center [336, 77] width 10 height 10
click at [60, 125] on button "length" at bounding box center [63, 122] width 37 height 21
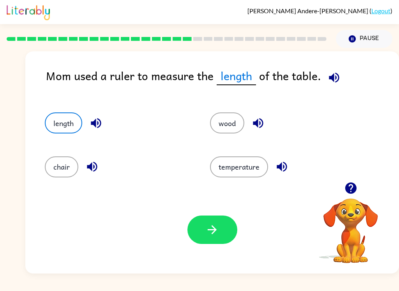
click at [206, 240] on button "button" at bounding box center [212, 230] width 50 height 28
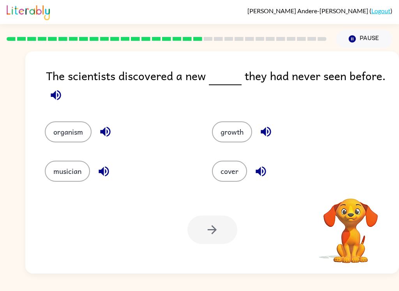
click at [52, 98] on icon "button" at bounding box center [56, 95] width 14 height 14
click at [60, 135] on button "organism" at bounding box center [68, 131] width 47 height 21
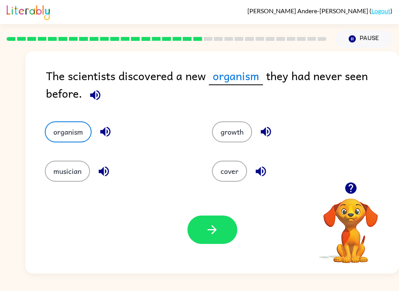
click at [206, 233] on icon "button" at bounding box center [212, 230] width 14 height 14
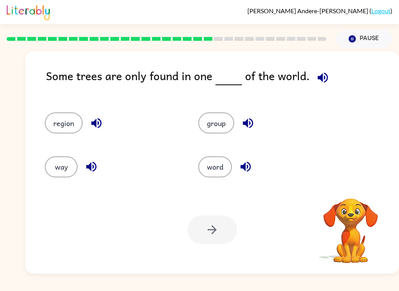
click at [316, 74] on icon "button" at bounding box center [323, 78] width 14 height 14
click at [62, 125] on button "region" at bounding box center [64, 122] width 38 height 21
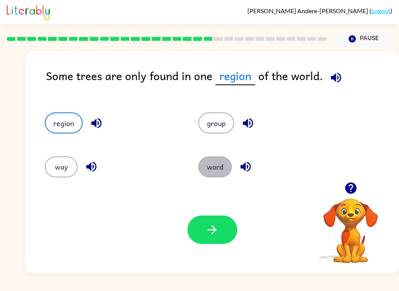
click at [223, 163] on button "word" at bounding box center [214, 166] width 33 height 21
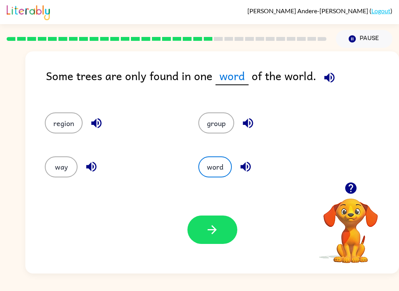
click at [224, 116] on button "group" at bounding box center [216, 122] width 36 height 21
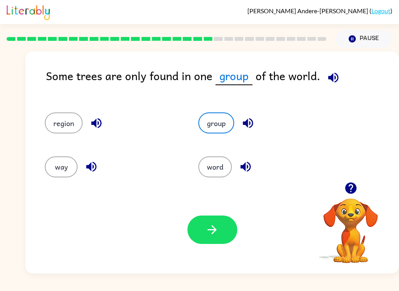
click at [223, 227] on button "button" at bounding box center [212, 230] width 50 height 28
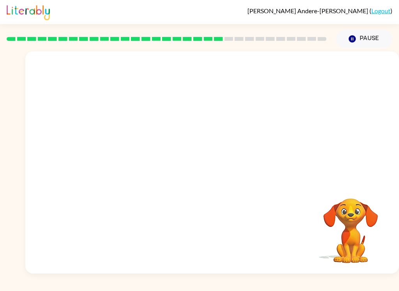
click at [141, 158] on video "Your browser must support playing .mp4 files to use Literably. Please try using…" at bounding box center [211, 116] width 373 height 131
click at [133, 160] on video "Your browser must support playing .mp4 files to use Literably. Please try using…" at bounding box center [211, 116] width 373 height 131
click at [141, 162] on video "Your browser must support playing .mp4 files to use Literably. Please try using…" at bounding box center [211, 116] width 373 height 131
click at [147, 157] on video "Your browser must support playing .mp4 files to use Literably. Please try using…" at bounding box center [211, 116] width 373 height 131
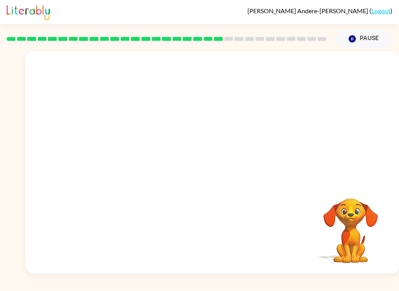
click at [147, 157] on video "Your browser must support playing .mp4 files to use Literably. Please try using…" at bounding box center [211, 116] width 373 height 131
click at [165, 158] on video "Your browser must support playing .mp4 files to use Literably. Please try using…" at bounding box center [211, 116] width 373 height 131
click at [165, 162] on video "Your browser must support playing .mp4 files to use Literably. Please try using…" at bounding box center [211, 116] width 373 height 131
click at [165, 161] on video "Your browser must support playing .mp4 files to use Literably. Please try using…" at bounding box center [211, 116] width 373 height 131
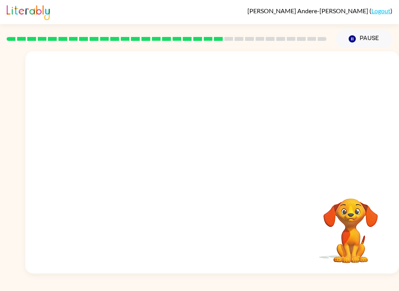
click at [153, 155] on video "Your browser must support playing .mp4 files to use Literably. Please try using…" at bounding box center [211, 116] width 373 height 131
click at [152, 146] on video "Your browser must support playing .mp4 files to use Literably. Please try using…" at bounding box center [211, 116] width 373 height 131
click at [157, 170] on video "Your browser must support playing .mp4 files to use Literably. Please try using…" at bounding box center [211, 116] width 373 height 131
click at [184, 169] on video "Your browser must support playing .mp4 files to use Literably. Please try using…" at bounding box center [211, 116] width 373 height 131
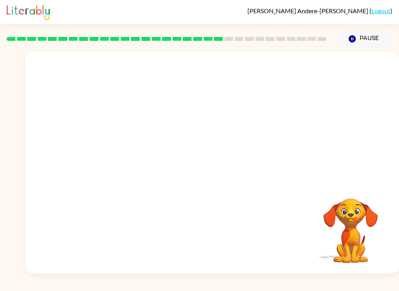
click at [156, 163] on video "Your browser must support playing .mp4 files to use Literably. Please try using…" at bounding box center [211, 116] width 373 height 131
click at [157, 171] on video "Your browser must support playing .mp4 files to use Literably. Please try using…" at bounding box center [211, 116] width 373 height 131
click at [148, 155] on video "Your browser must support playing .mp4 files to use Literably. Please try using…" at bounding box center [211, 116] width 373 height 131
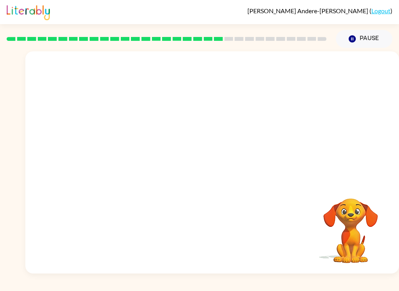
click at [148, 158] on video "Your browser must support playing .mp4 files to use Literably. Please try using…" at bounding box center [211, 116] width 373 height 131
click at [363, 238] on video "Your browser must support playing .mp4 files to use Literably. Please try using…" at bounding box center [350, 225] width 78 height 78
click at [204, 163] on button "button" at bounding box center [212, 166] width 50 height 28
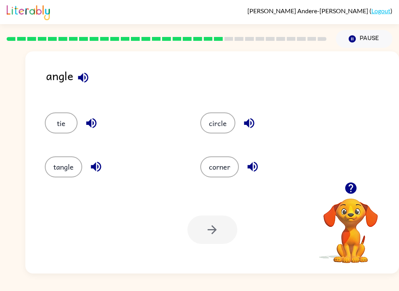
click at [208, 162] on button "corner" at bounding box center [219, 166] width 39 height 21
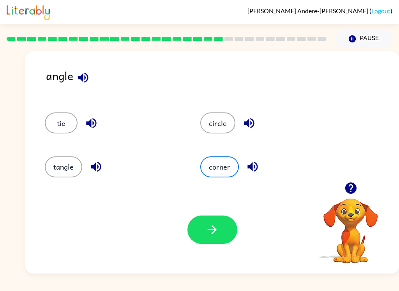
click at [213, 232] on icon "button" at bounding box center [212, 230] width 14 height 14
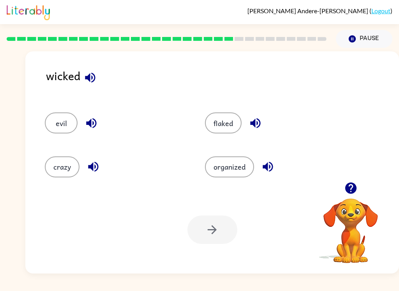
click at [240, 121] on button "flaked" at bounding box center [223, 122] width 37 height 21
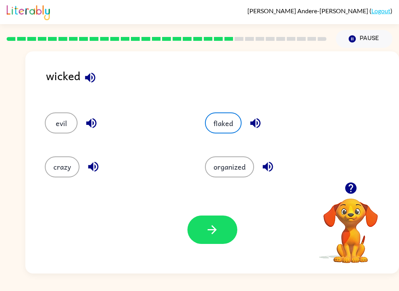
click at [201, 241] on button "button" at bounding box center [212, 230] width 50 height 28
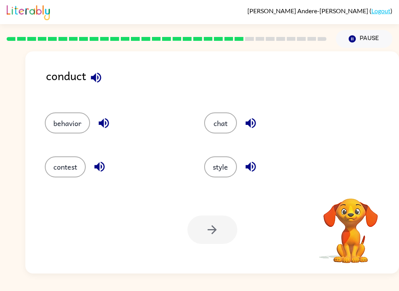
click at [81, 125] on button "behavior" at bounding box center [67, 122] width 45 height 21
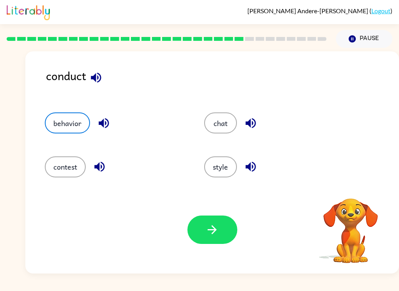
click at [213, 238] on button "button" at bounding box center [212, 230] width 50 height 28
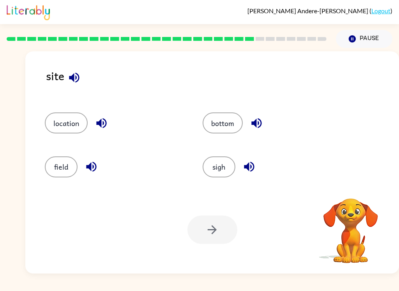
click at [87, 124] on button "location" at bounding box center [66, 122] width 43 height 21
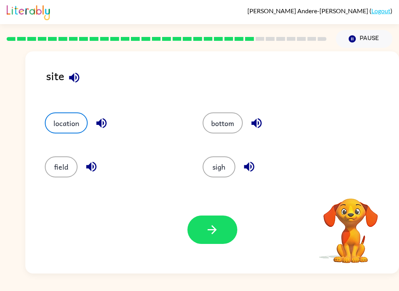
click at [195, 242] on button "button" at bounding box center [212, 230] width 50 height 28
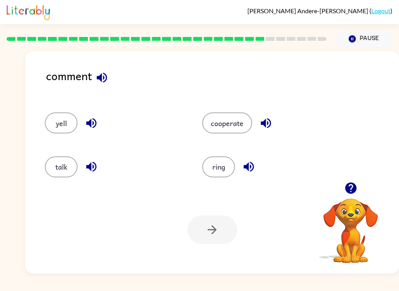
click at [237, 123] on button "cooperate" at bounding box center [227, 122] width 50 height 21
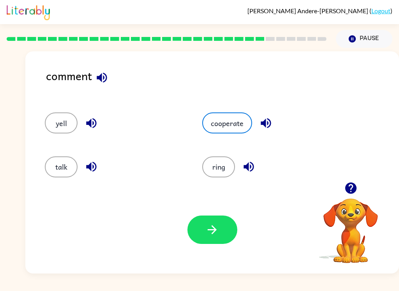
click at [66, 168] on button "talk" at bounding box center [61, 166] width 33 height 21
click at [218, 244] on button "button" at bounding box center [212, 230] width 50 height 28
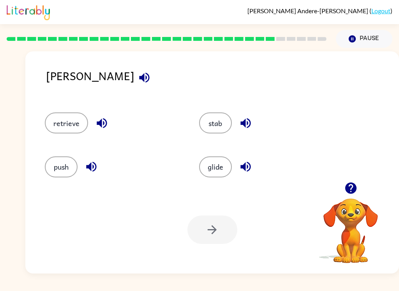
click at [57, 129] on button "retrieve" at bounding box center [66, 122] width 43 height 21
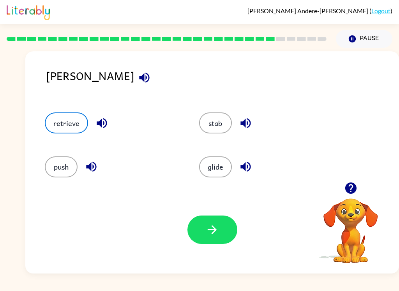
click at [220, 241] on button "button" at bounding box center [212, 230] width 50 height 28
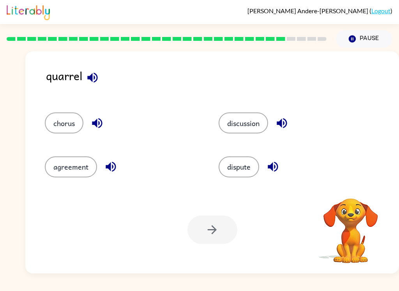
click at [250, 123] on button "discussion" at bounding box center [242, 122] width 49 height 21
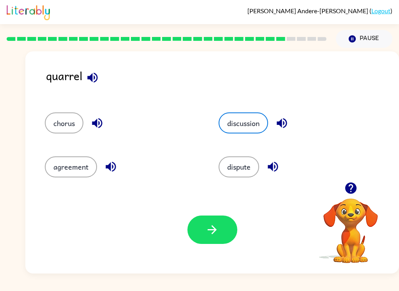
click at [69, 176] on button "agreement" at bounding box center [71, 166] width 52 height 21
click at [60, 128] on button "chorus" at bounding box center [64, 122] width 39 height 21
click at [212, 238] on button "button" at bounding box center [212, 230] width 50 height 28
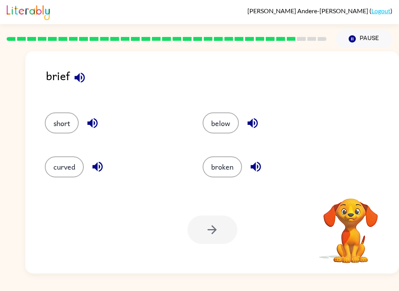
click at [225, 124] on button "below" at bounding box center [220, 122] width 36 height 21
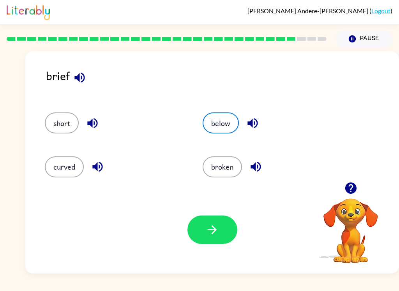
click at [216, 235] on icon "button" at bounding box center [212, 230] width 14 height 14
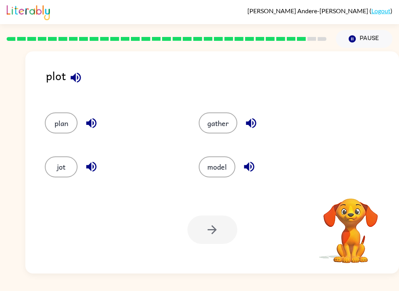
click at [60, 123] on button "plan" at bounding box center [61, 122] width 33 height 21
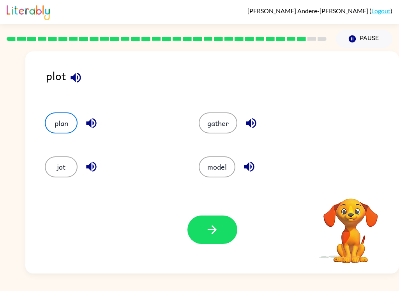
click at [216, 241] on button "button" at bounding box center [212, 230] width 50 height 28
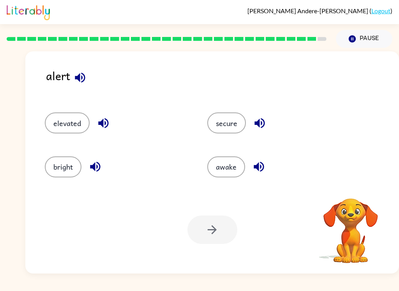
click at [62, 125] on button "elevated" at bounding box center [67, 122] width 45 height 21
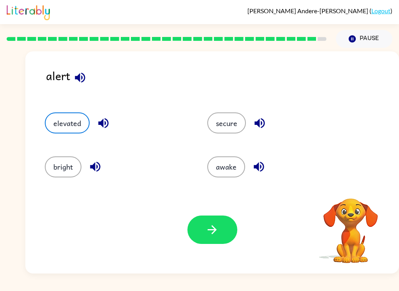
click at [213, 235] on icon "button" at bounding box center [212, 230] width 14 height 14
